Goal: Information Seeking & Learning: Understand process/instructions

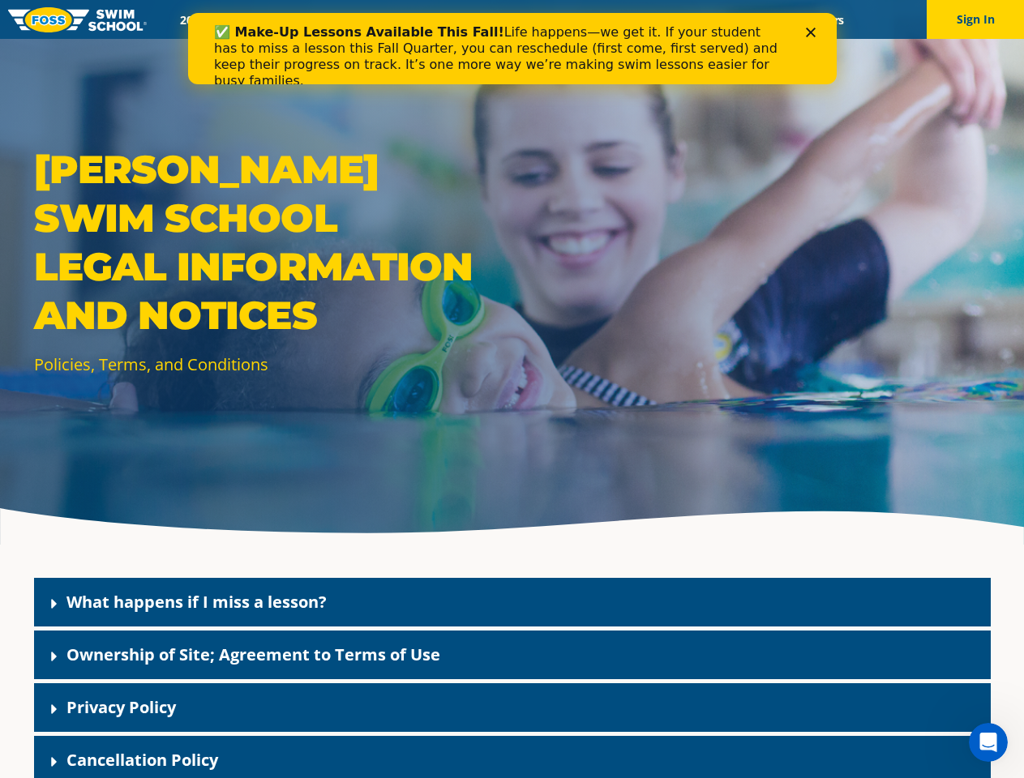
click at [512, 409] on div "[PERSON_NAME] Swim School Legal Information and Notices Policies, Terms, and Co…" at bounding box center [512, 272] width 1024 height 545
click at [975, 19] on button "Sign In" at bounding box center [975, 19] width 97 height 39
click at [512, 602] on div "What happens if I miss a lesson?" at bounding box center [512, 602] width 957 height 49
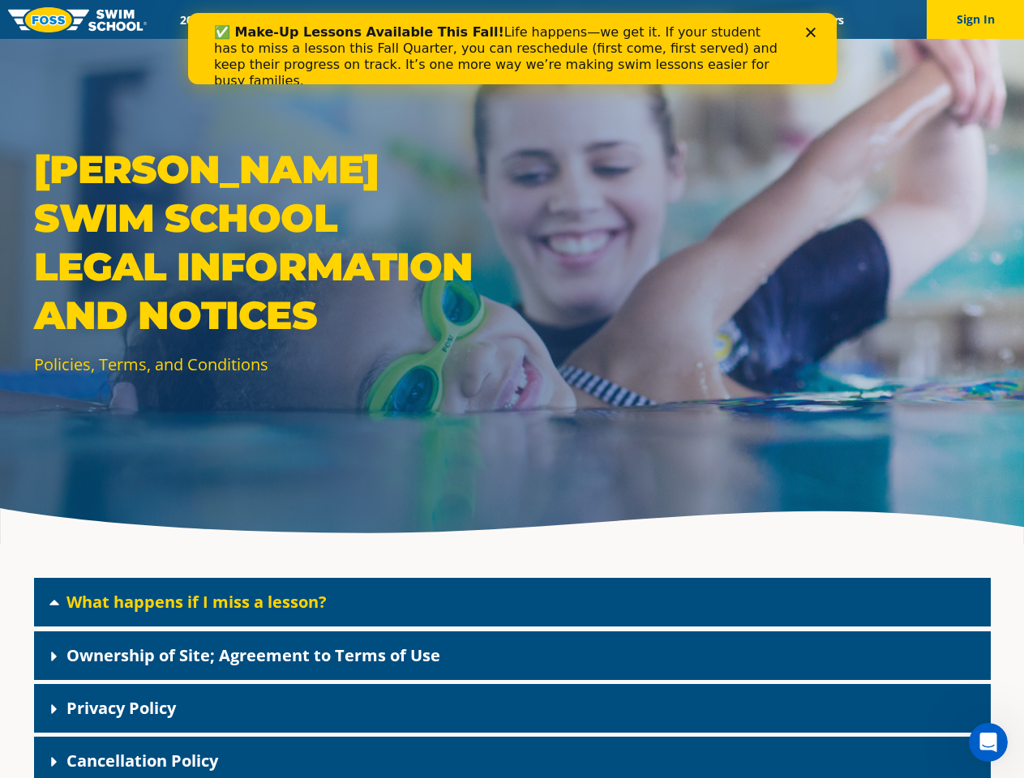
click at [196, 602] on link "What happens if I miss a lesson?" at bounding box center [196, 602] width 260 height 22
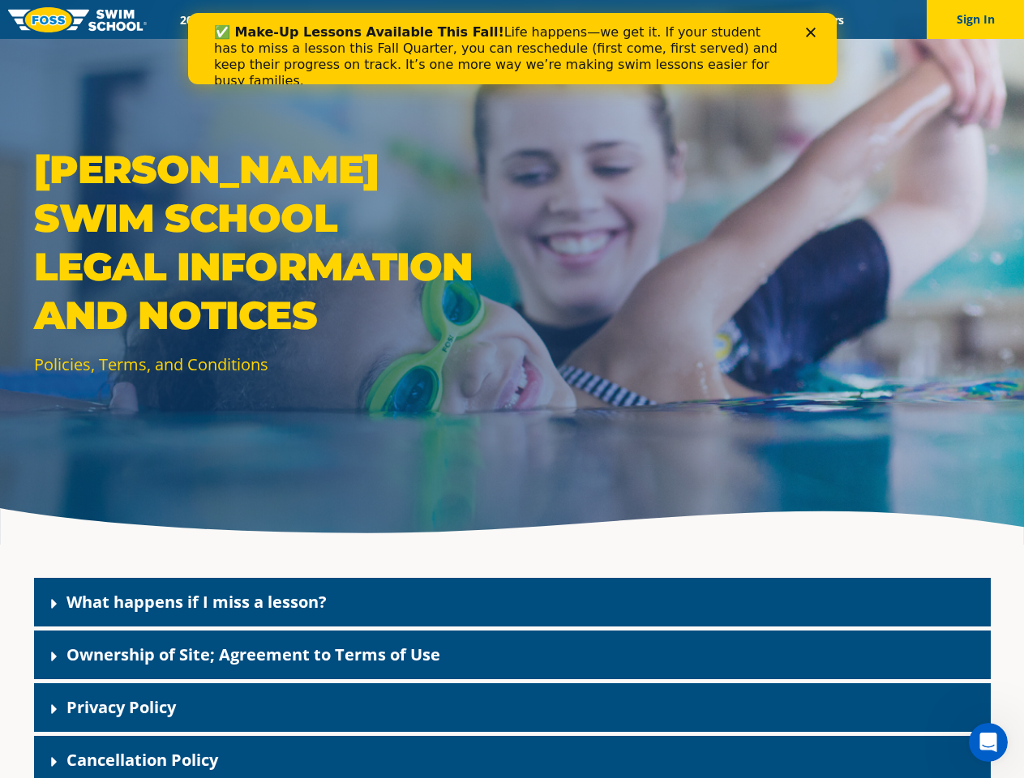
click at [512, 655] on div "Ownership of Site; Agreement to Terms of Use" at bounding box center [512, 655] width 957 height 49
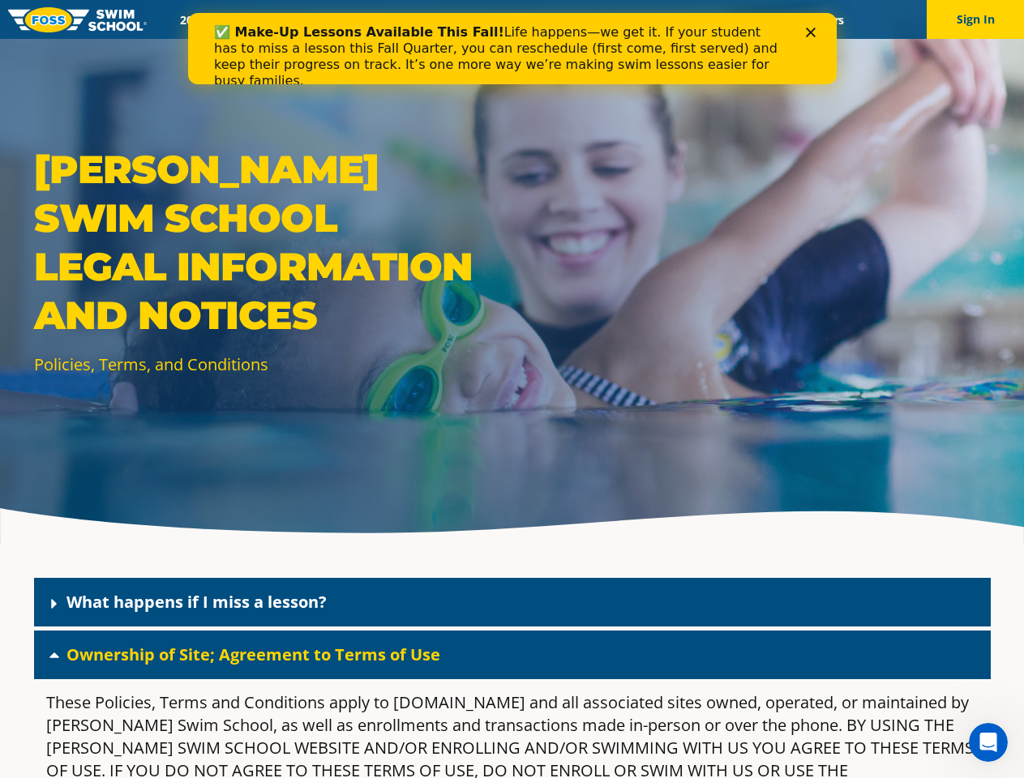
click at [253, 654] on link "Ownership of Site; Agreement to Terms of Use" at bounding box center [253, 655] width 374 height 22
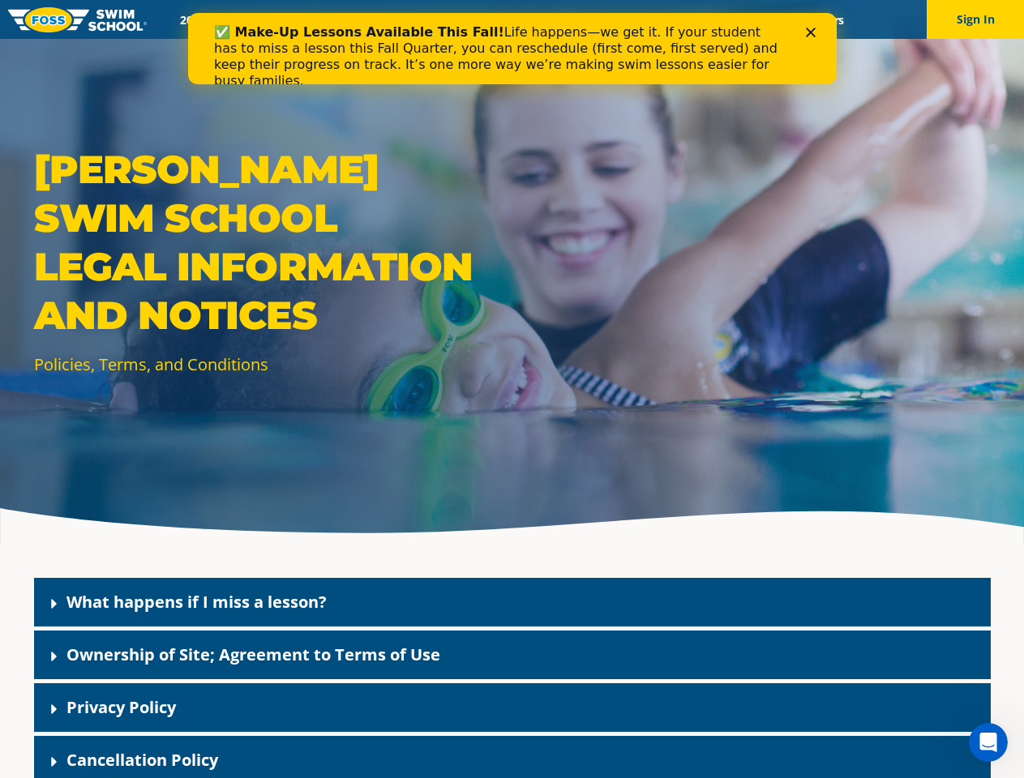
click at [512, 708] on div "Privacy Policy" at bounding box center [512, 707] width 957 height 49
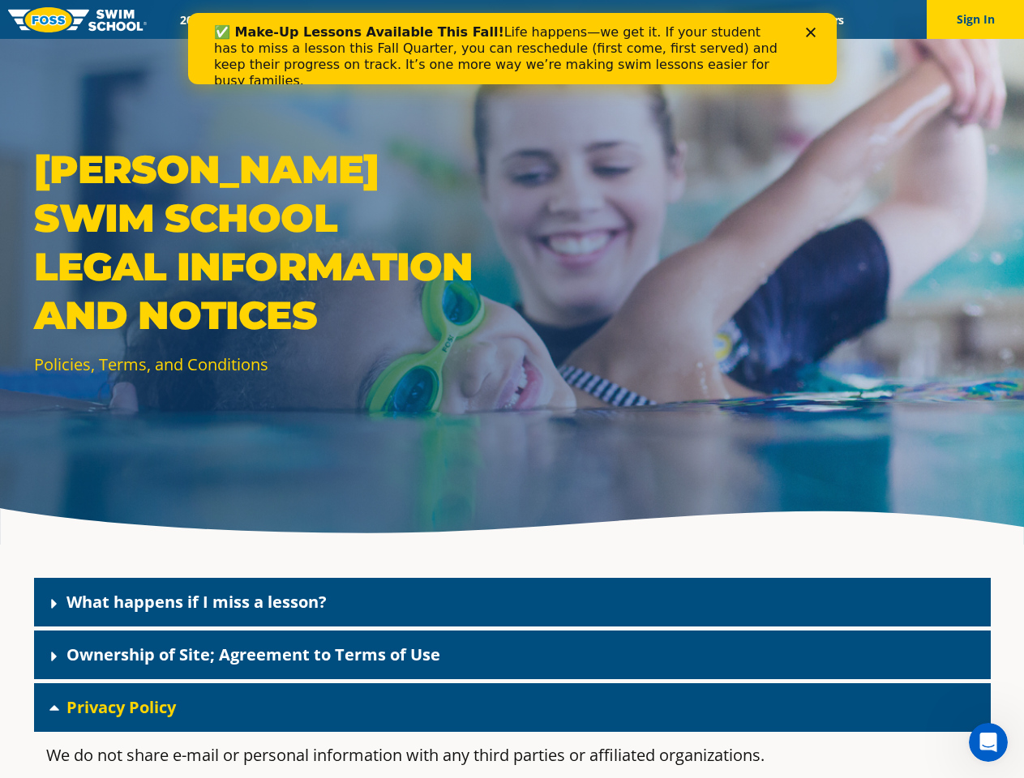
click at [121, 707] on link "Privacy Policy" at bounding box center [120, 707] width 109 height 22
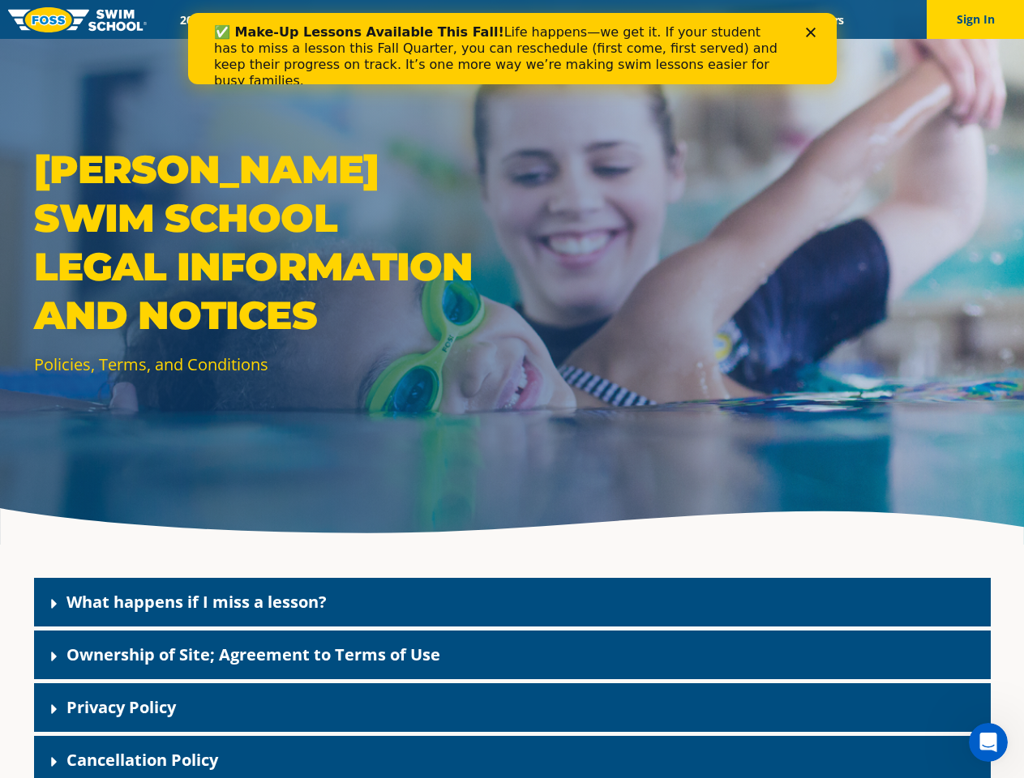
click at [512, 757] on div "Cancellation Policy" at bounding box center [512, 760] width 957 height 49
click at [142, 760] on link "Cancellation Policy" at bounding box center [142, 760] width 152 height 22
